Goal: Task Accomplishment & Management: Complete application form

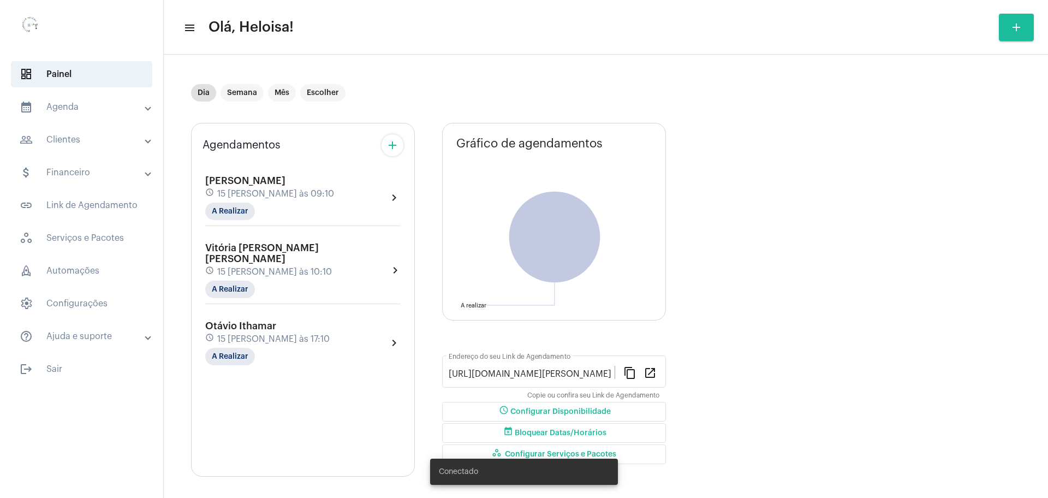
scroll to position [6, 0]
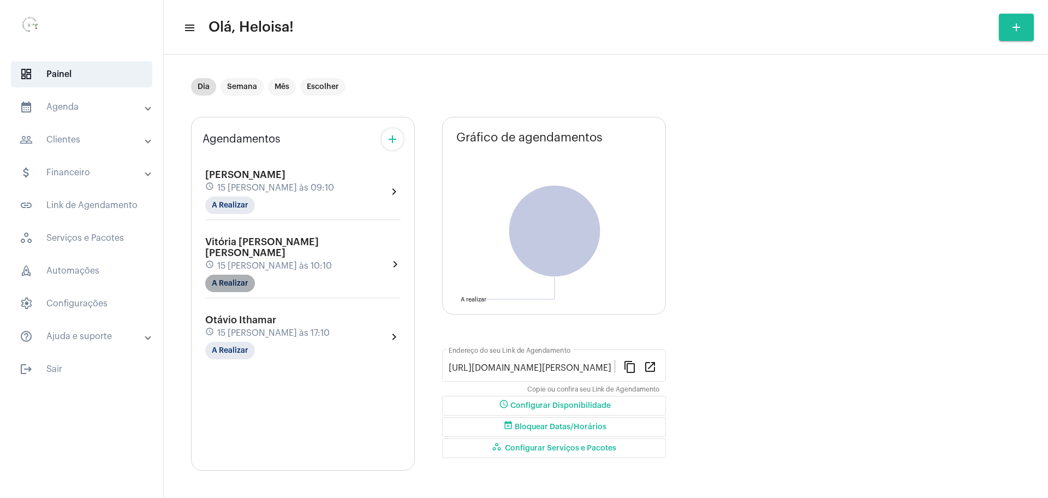
click at [226, 275] on mat-chip "A Realizar" at bounding box center [230, 283] width 50 height 17
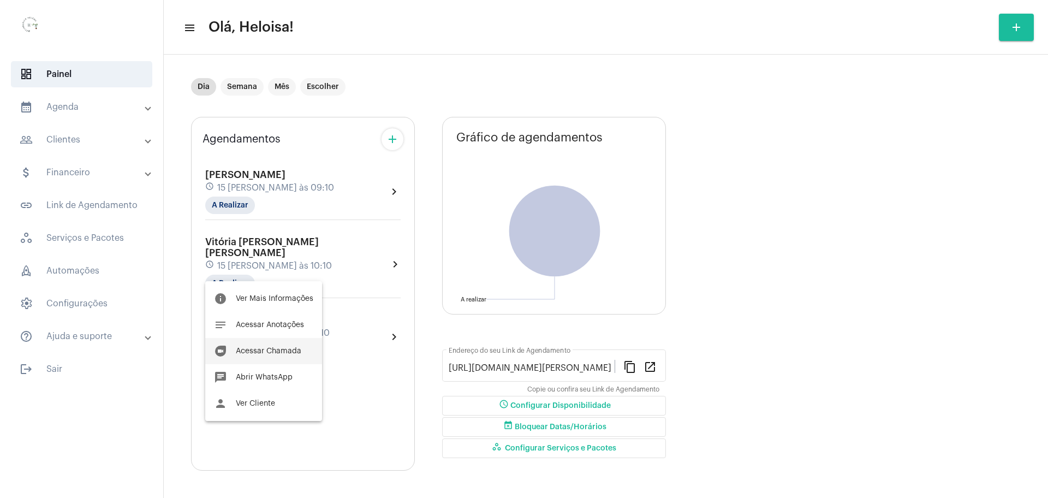
click at [259, 354] on span "Acessar Chamada" at bounding box center [268, 351] width 65 height 8
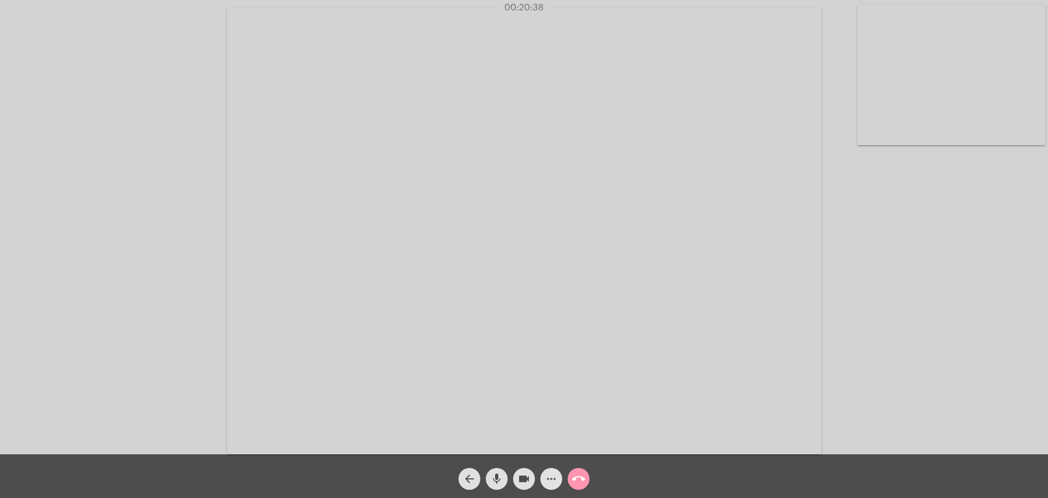
click at [549, 478] on mat-icon "more_horiz" at bounding box center [551, 478] width 13 height 13
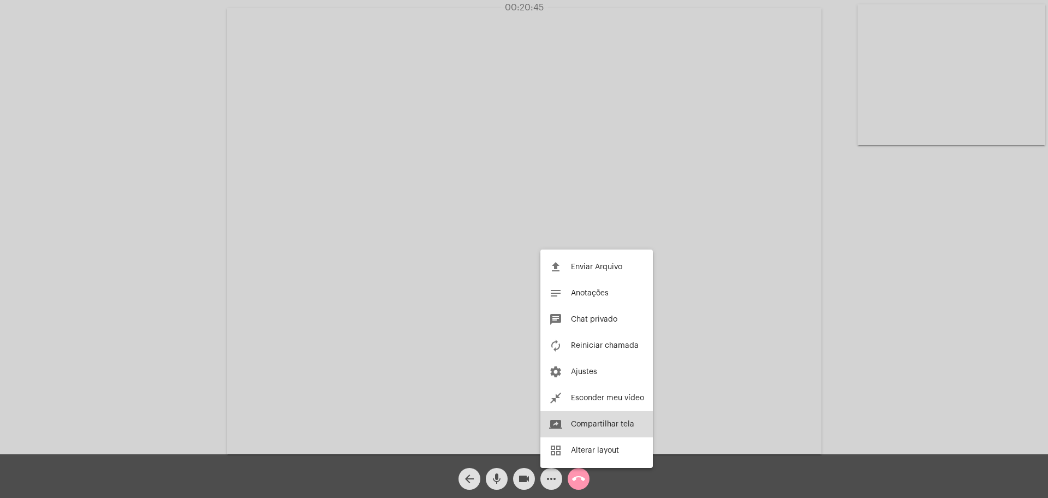
click at [599, 426] on span "Compartilhar tela" at bounding box center [602, 424] width 63 height 8
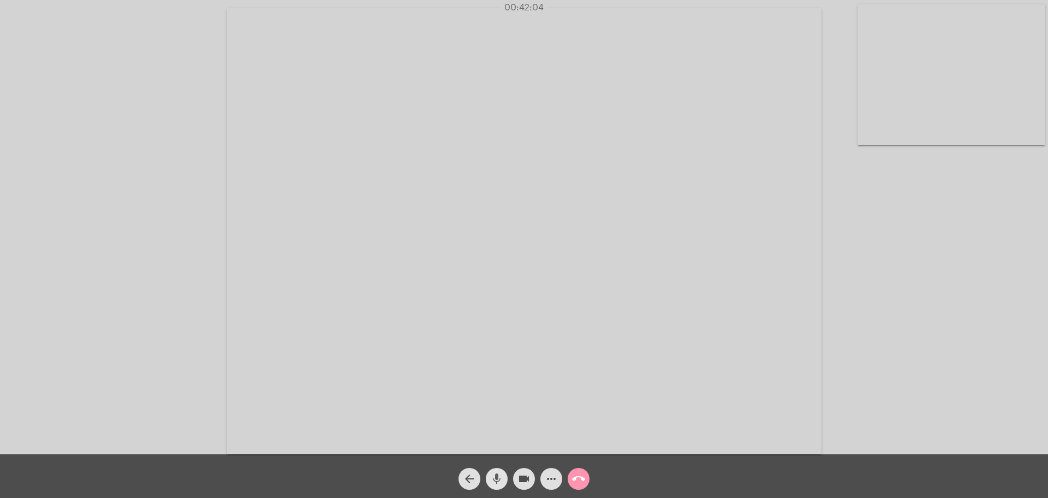
click at [495, 481] on mat-icon "mic" at bounding box center [496, 478] width 13 height 13
click at [550, 481] on mat-icon "more_horiz" at bounding box center [551, 478] width 13 height 13
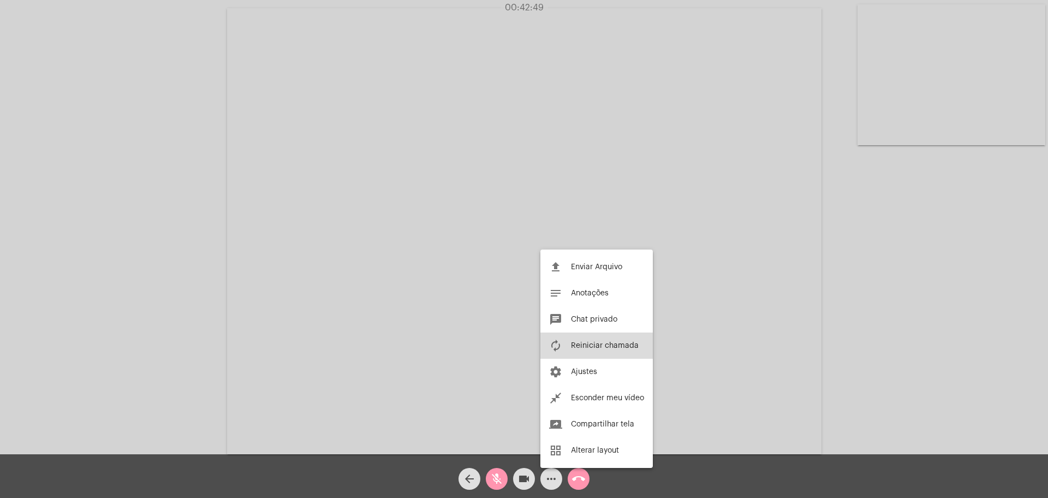
click at [582, 344] on span "Reiniciar chamada" at bounding box center [605, 346] width 68 height 8
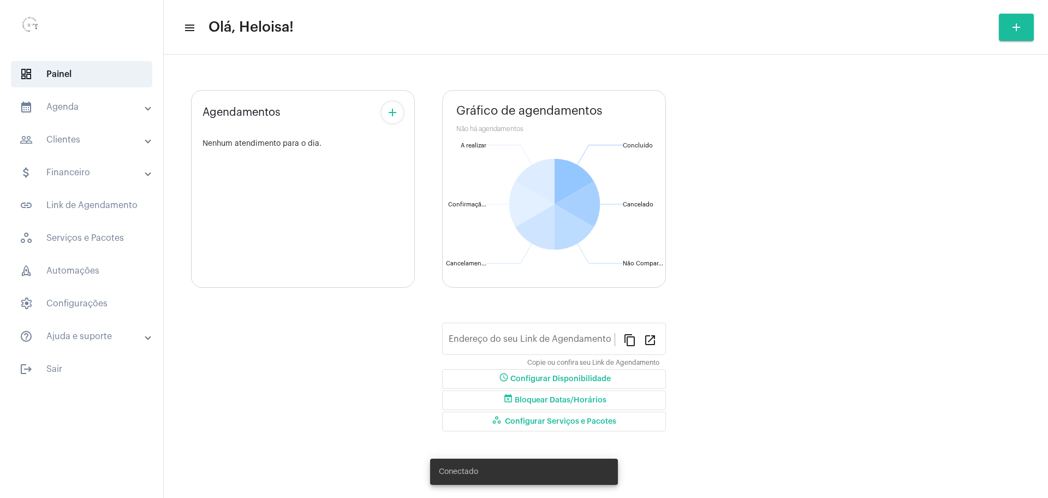
type input "[URL][DOMAIN_NAME]"
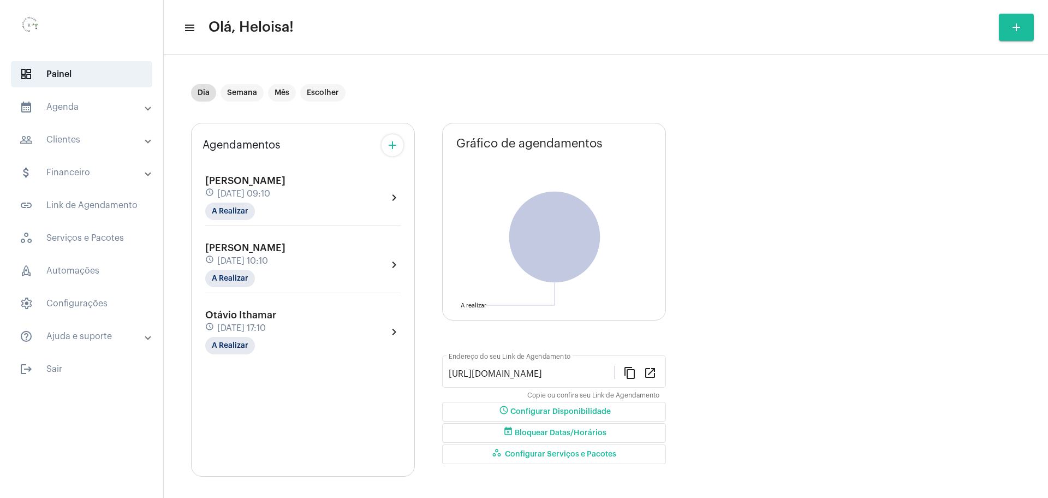
click at [392, 147] on mat-icon "add" at bounding box center [392, 145] width 13 height 13
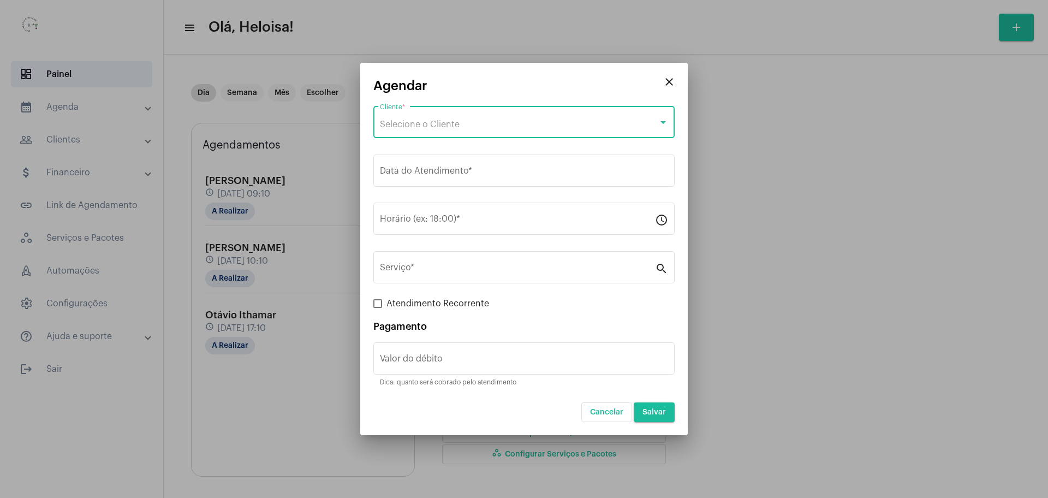
click at [415, 124] on span "Selecione o Cliente" at bounding box center [420, 124] width 80 height 9
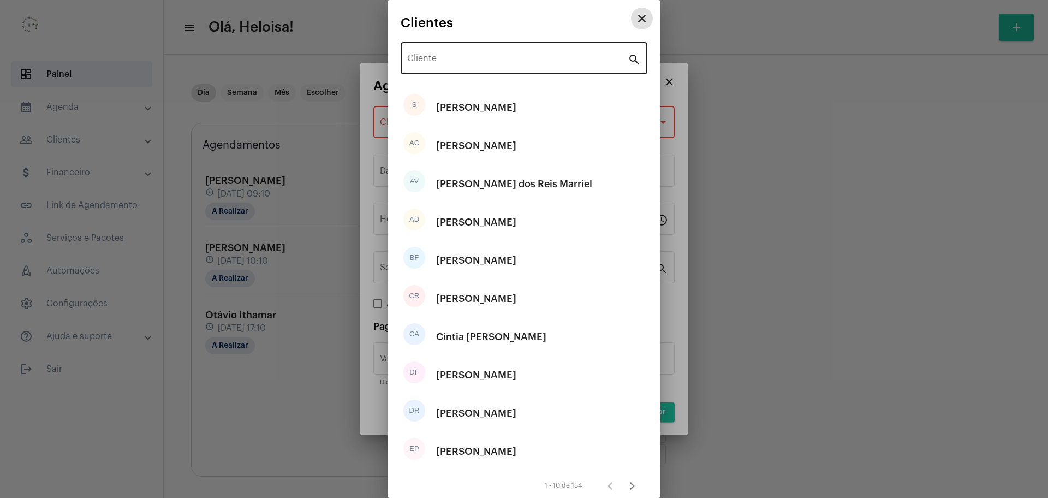
click at [453, 55] on div "Cliente" at bounding box center [517, 57] width 220 height 34
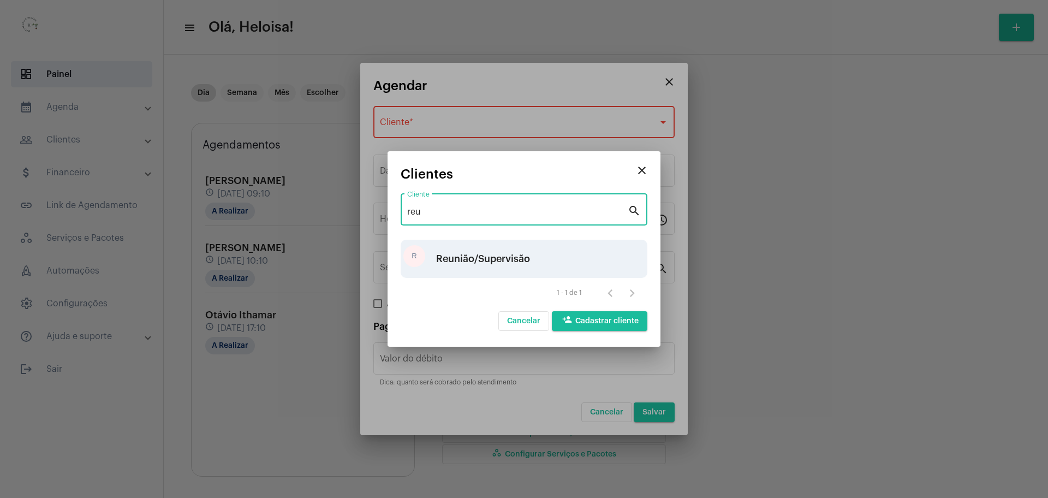
type input "reu"
click at [484, 261] on div "Reunião/Supervisão" at bounding box center [483, 258] width 94 height 33
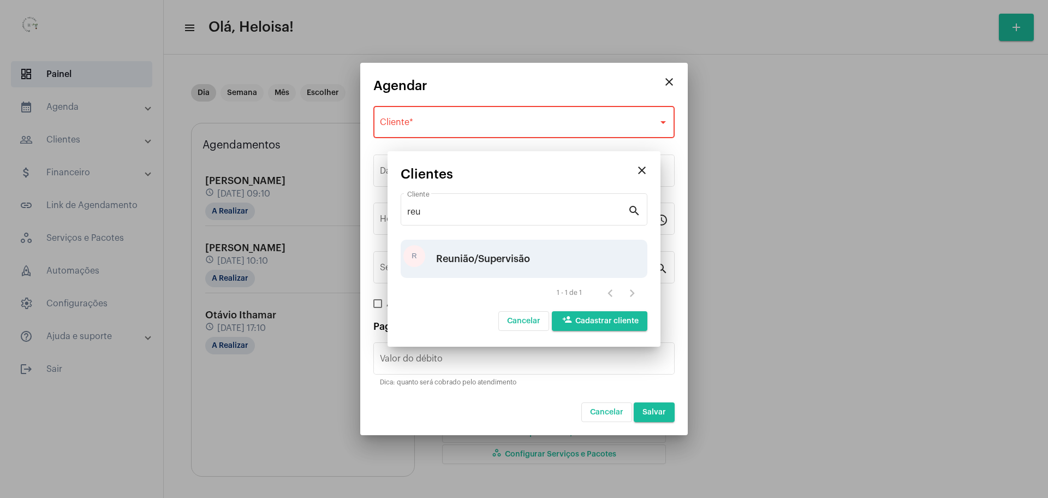
type input "R$ 0"
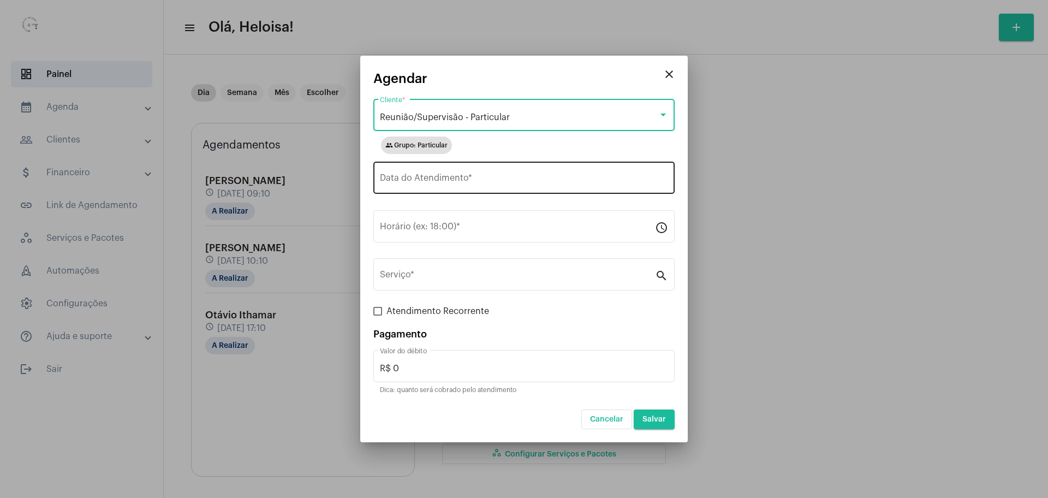
click at [464, 186] on div "Data do Atendimento *" at bounding box center [524, 176] width 288 height 34
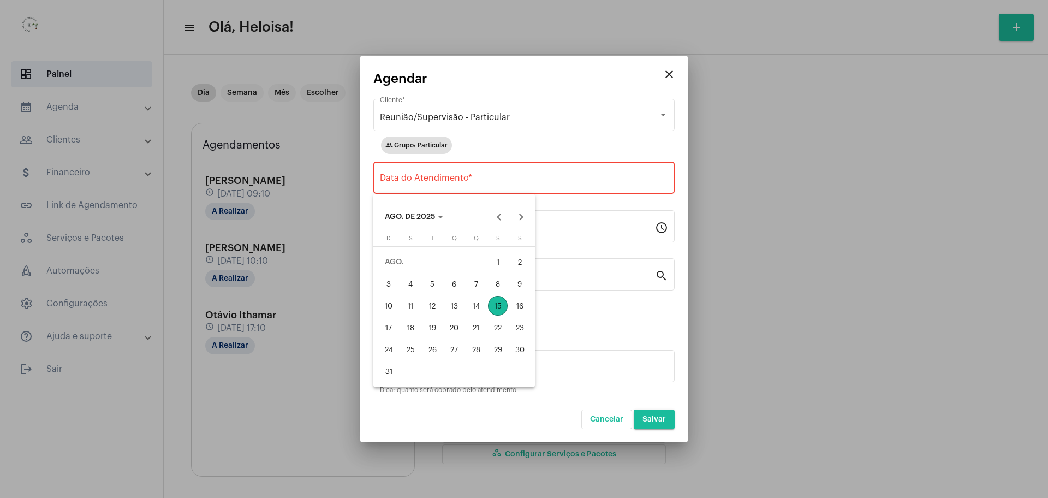
click at [505, 309] on div "15" at bounding box center [498, 306] width 20 height 20
type input "15/08/2025"
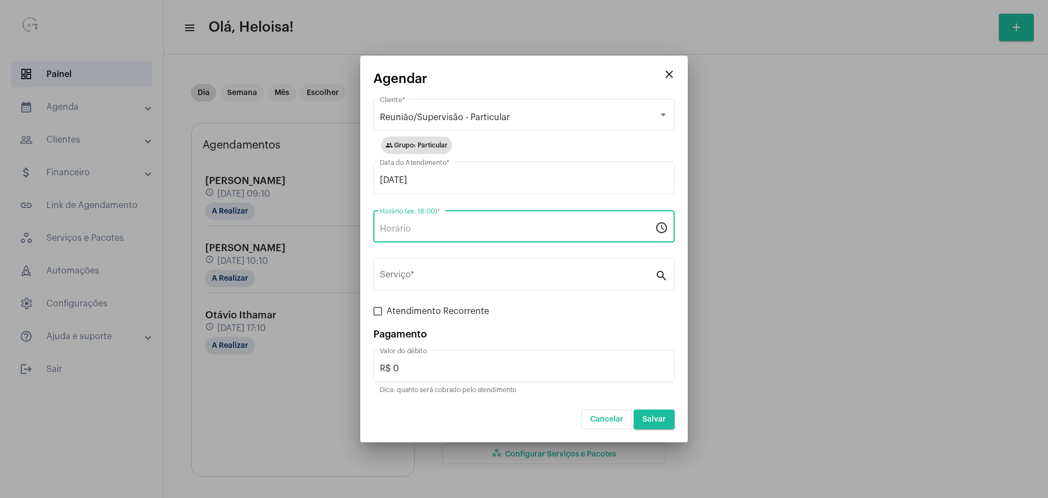
click at [444, 231] on input "Horário (ex: 18:00) *" at bounding box center [517, 229] width 275 height 10
type input "16:00"
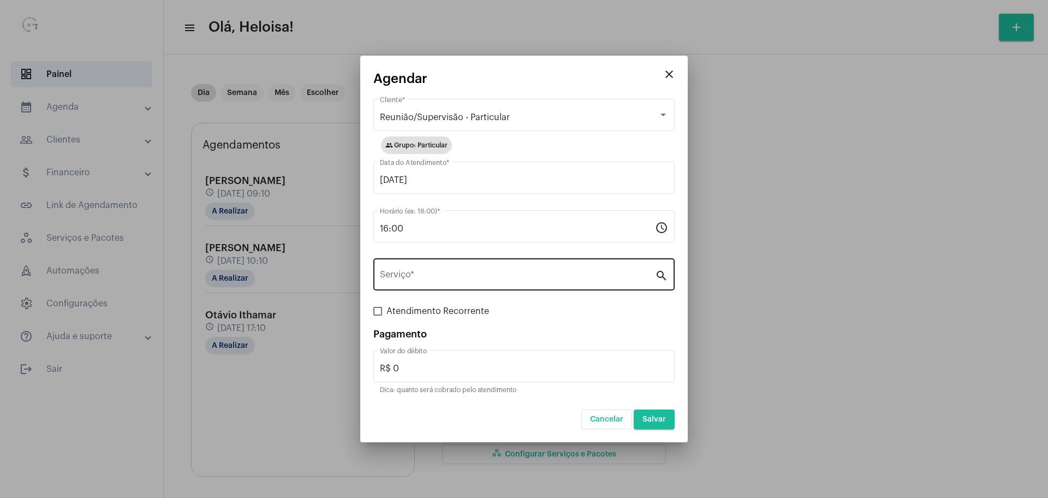
click at [442, 271] on div "Serviço *" at bounding box center [517, 273] width 275 height 34
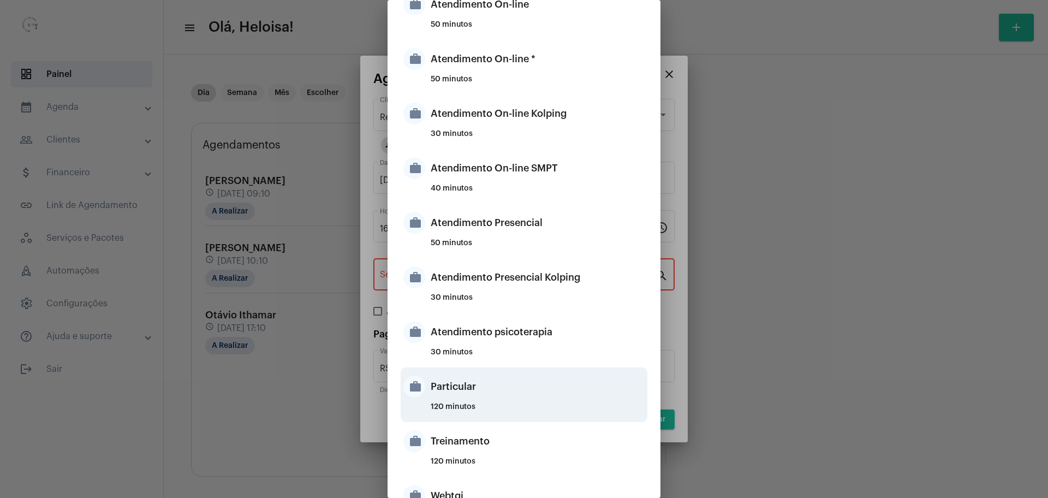
scroll to position [149, 0]
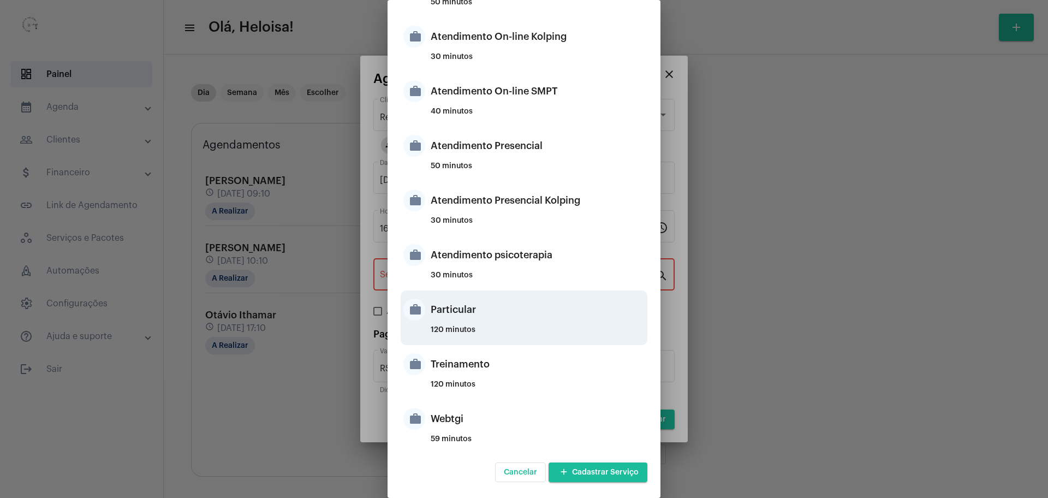
click at [447, 315] on div "Particular" at bounding box center [538, 309] width 214 height 33
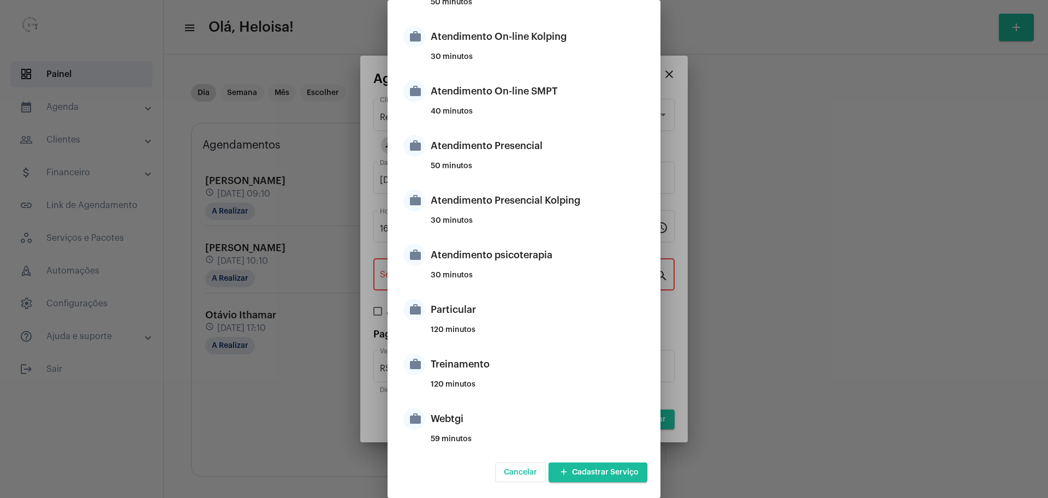
type input "Particular"
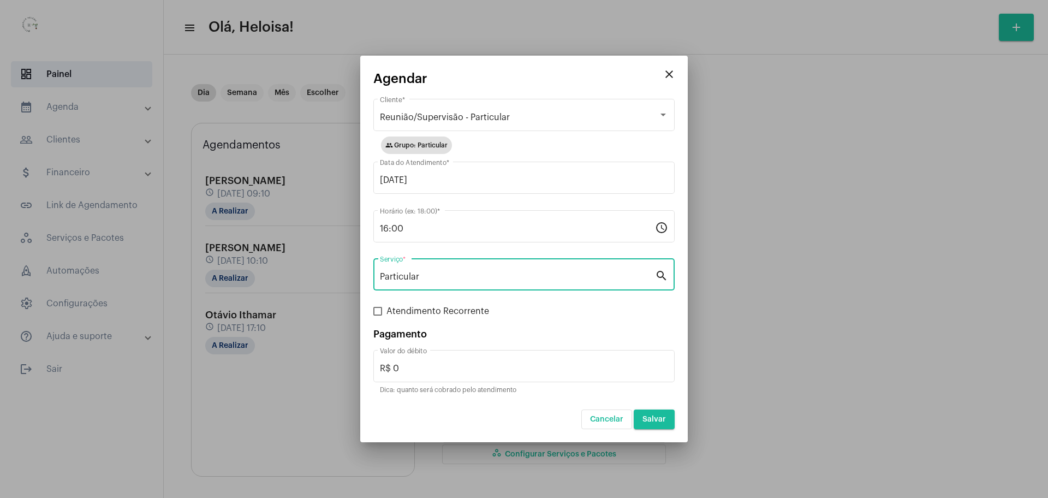
click at [646, 418] on span "Salvar" at bounding box center [653, 419] width 23 height 8
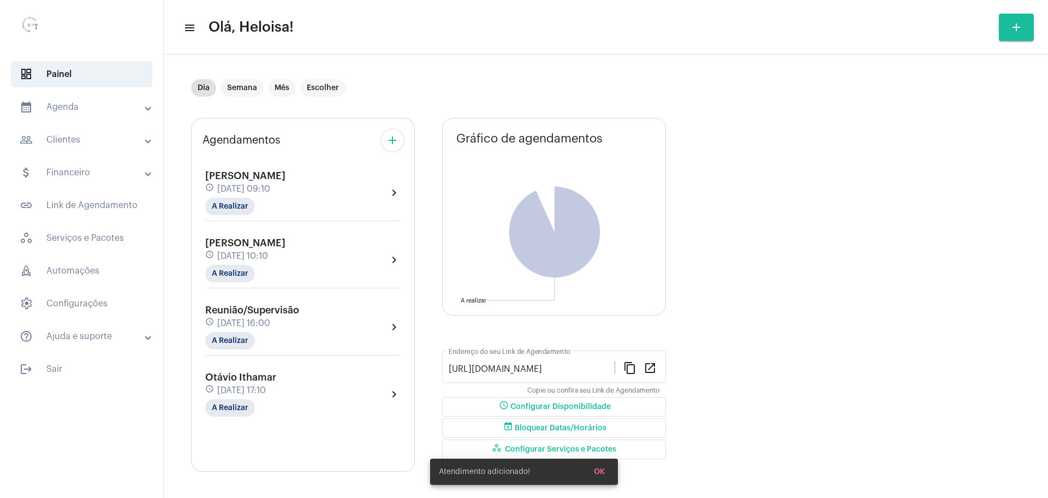
scroll to position [6, 0]
